Goal: Task Accomplishment & Management: Complete application form

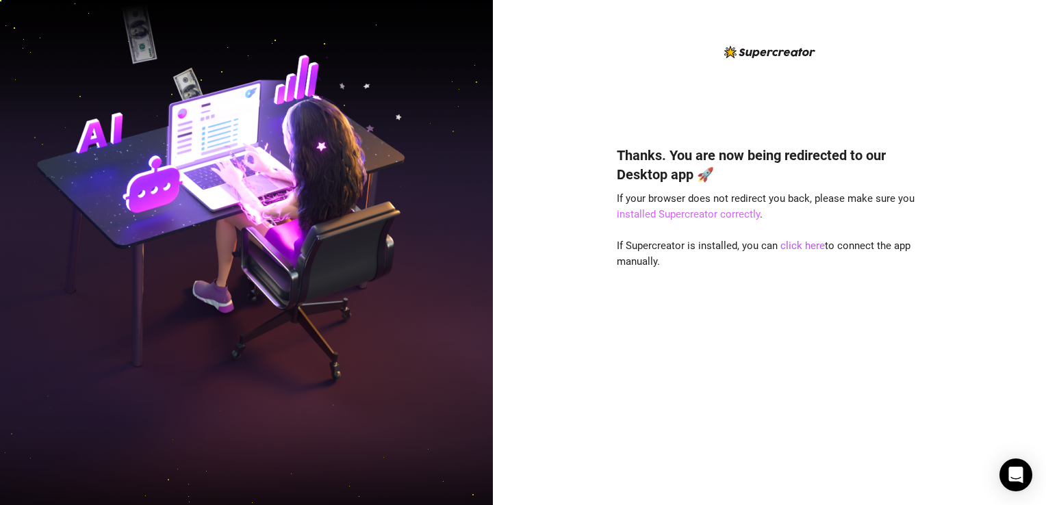
click at [675, 214] on link "installed Supercreator correctly" at bounding box center [688, 214] width 143 height 12
